Goal: Information Seeking & Learning: Learn about a topic

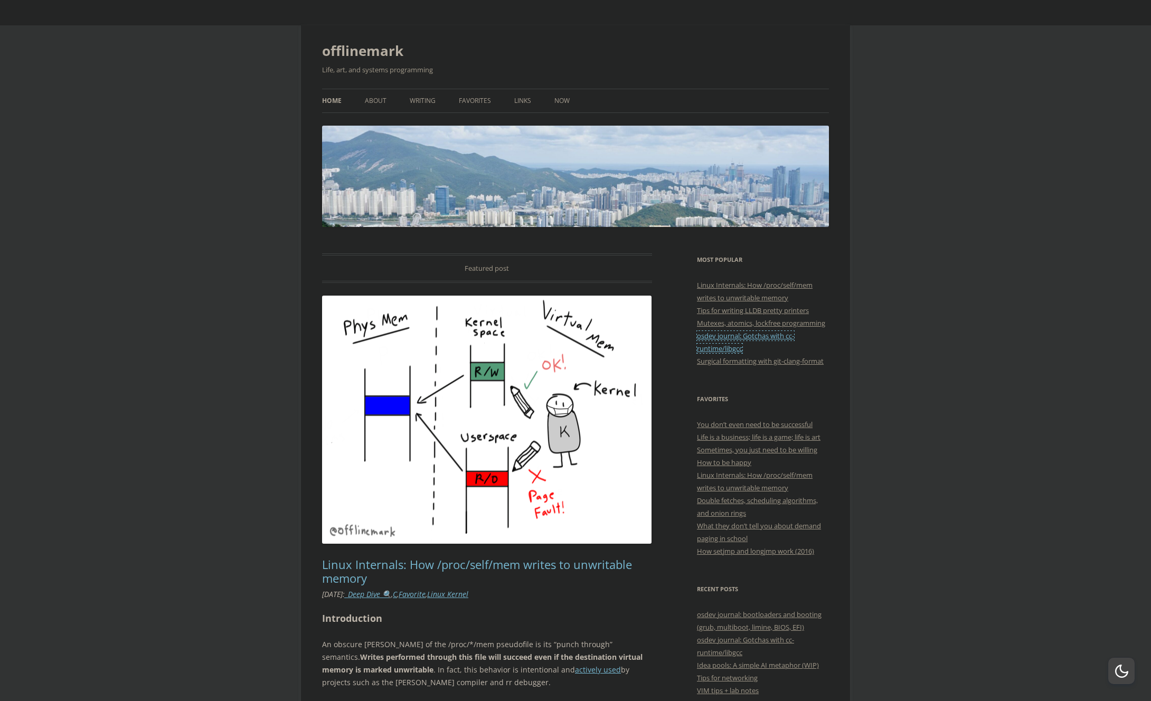
click at [741, 338] on link "osdev journal: Gotchas with cc-runtime/libgcc" at bounding box center [745, 342] width 97 height 22
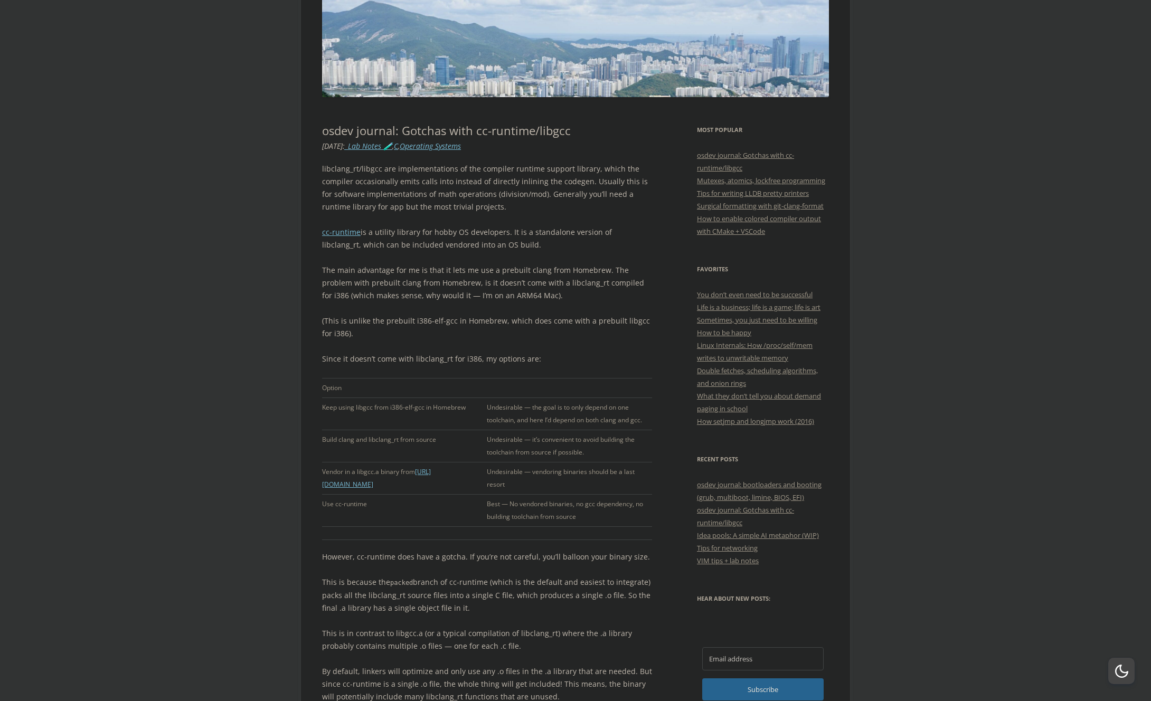
scroll to position [134, 0]
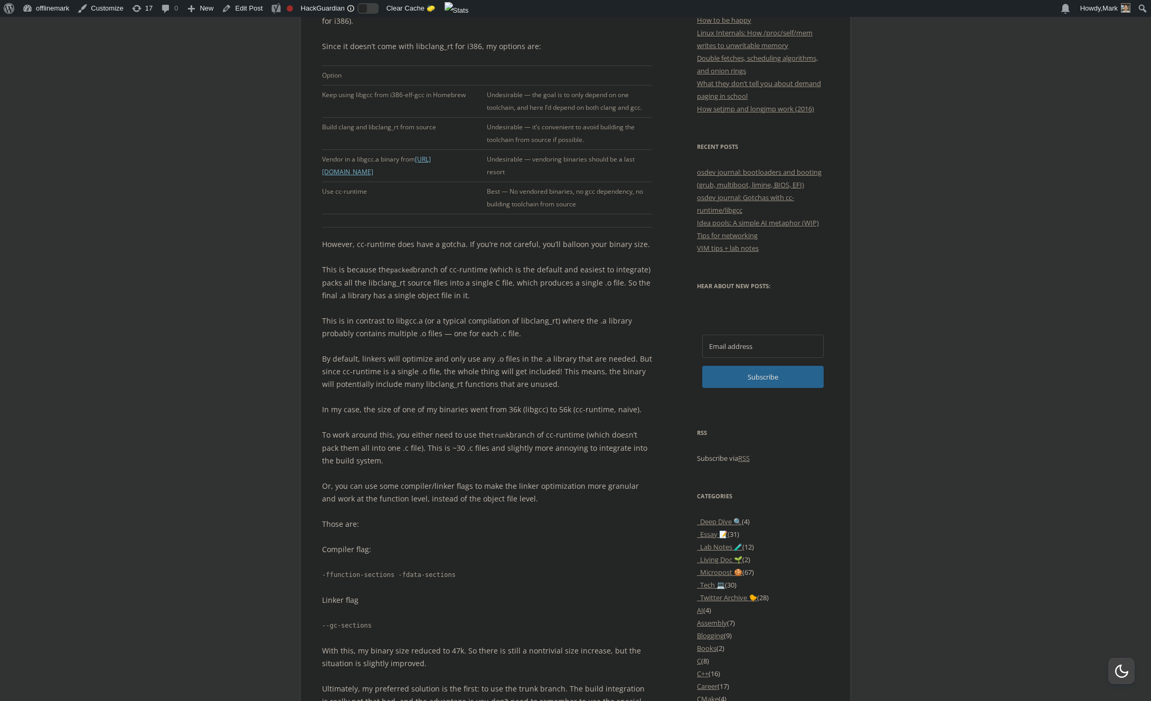
scroll to position [460, 0]
click at [210, 479] on body "About WordPress About WordPress Get Involved [DOMAIN_NAME] Documentation Learn …" at bounding box center [575, 707] width 1151 height 2250
